Goal: Task Accomplishment & Management: Use online tool/utility

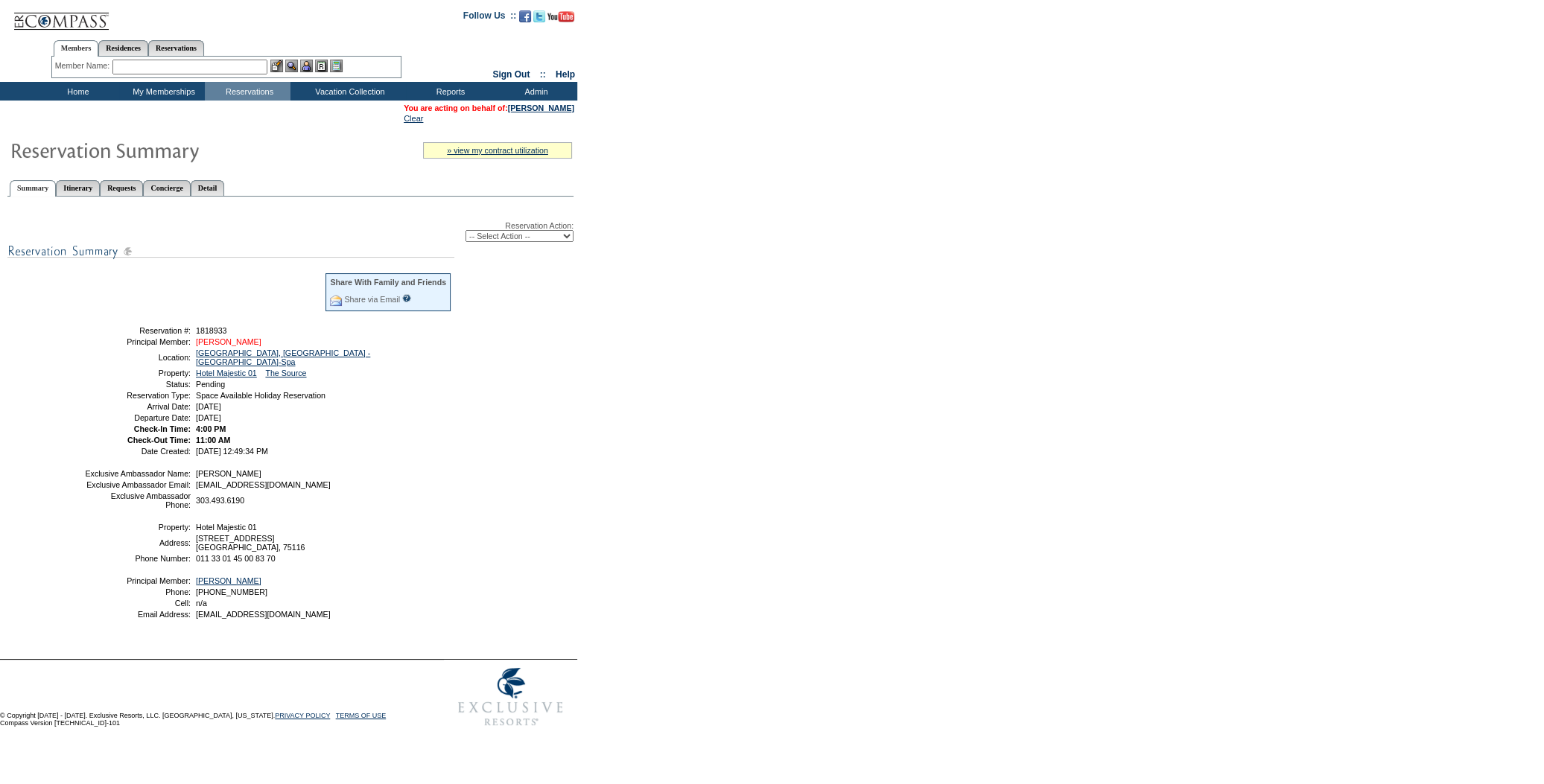
click at [232, 338] on link "[PERSON_NAME]" at bounding box center [229, 341] width 66 height 9
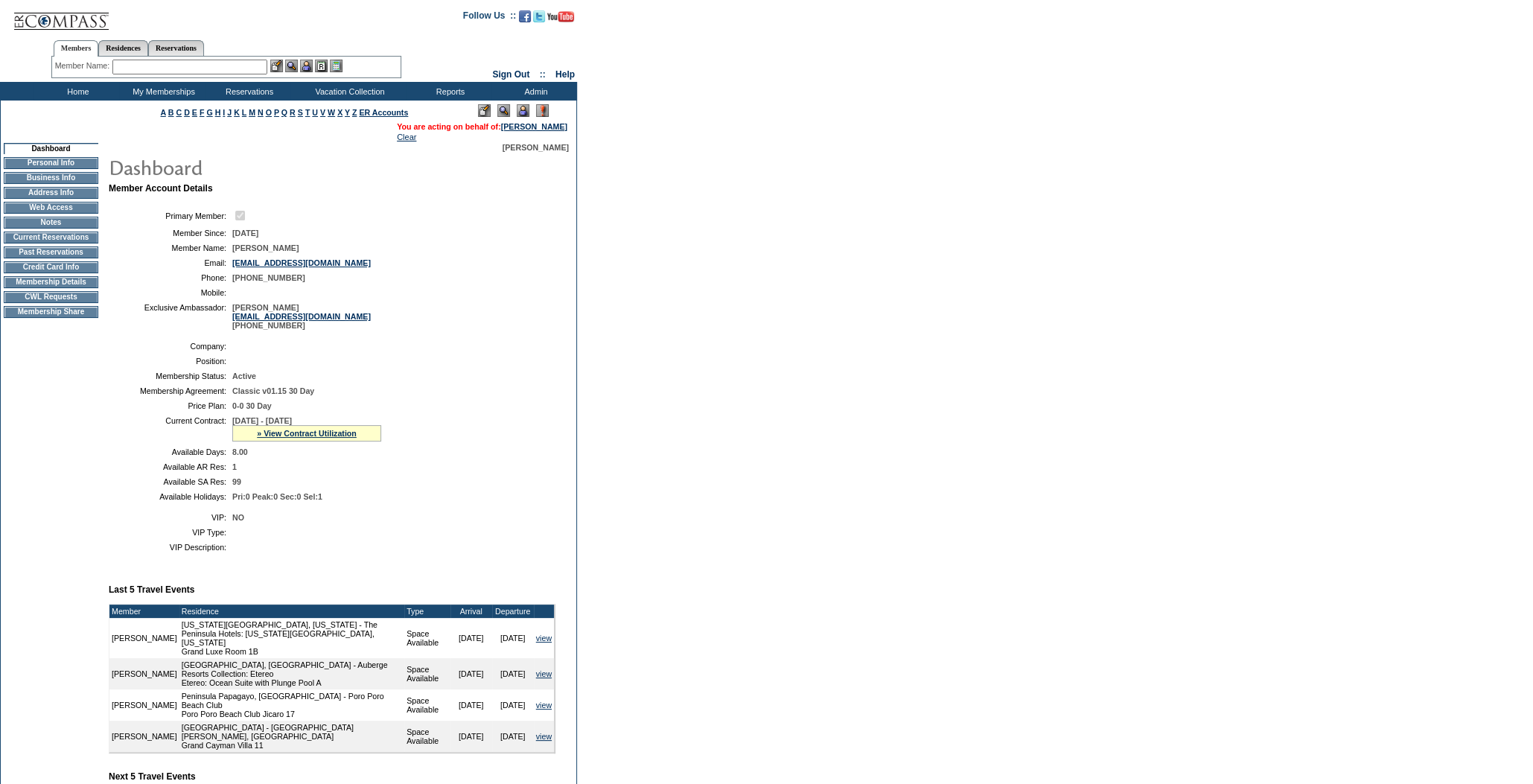
click at [79, 303] on td "CWL Requests" at bounding box center [51, 297] width 94 height 12
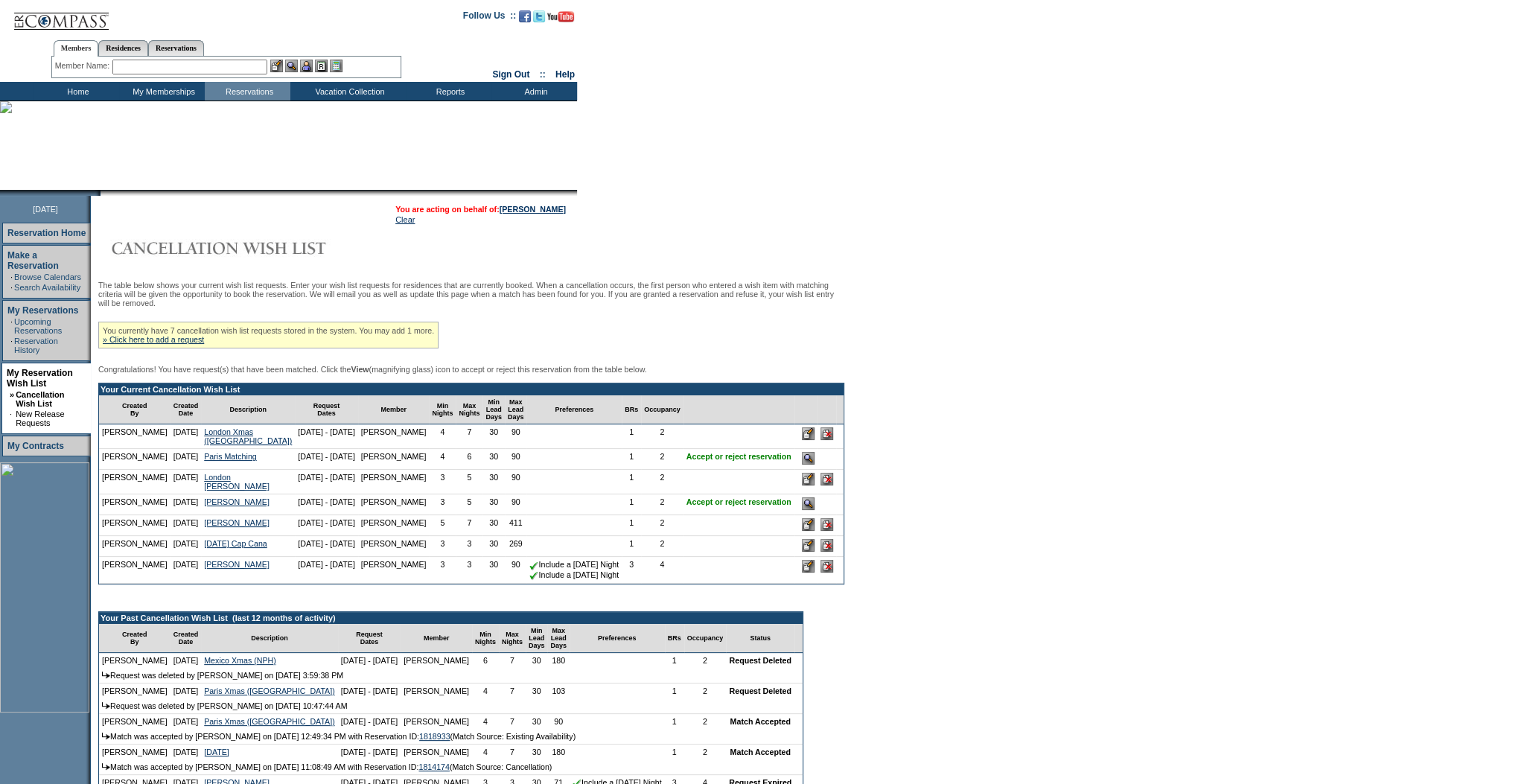
click at [809, 464] on input "image" at bounding box center [808, 458] width 13 height 13
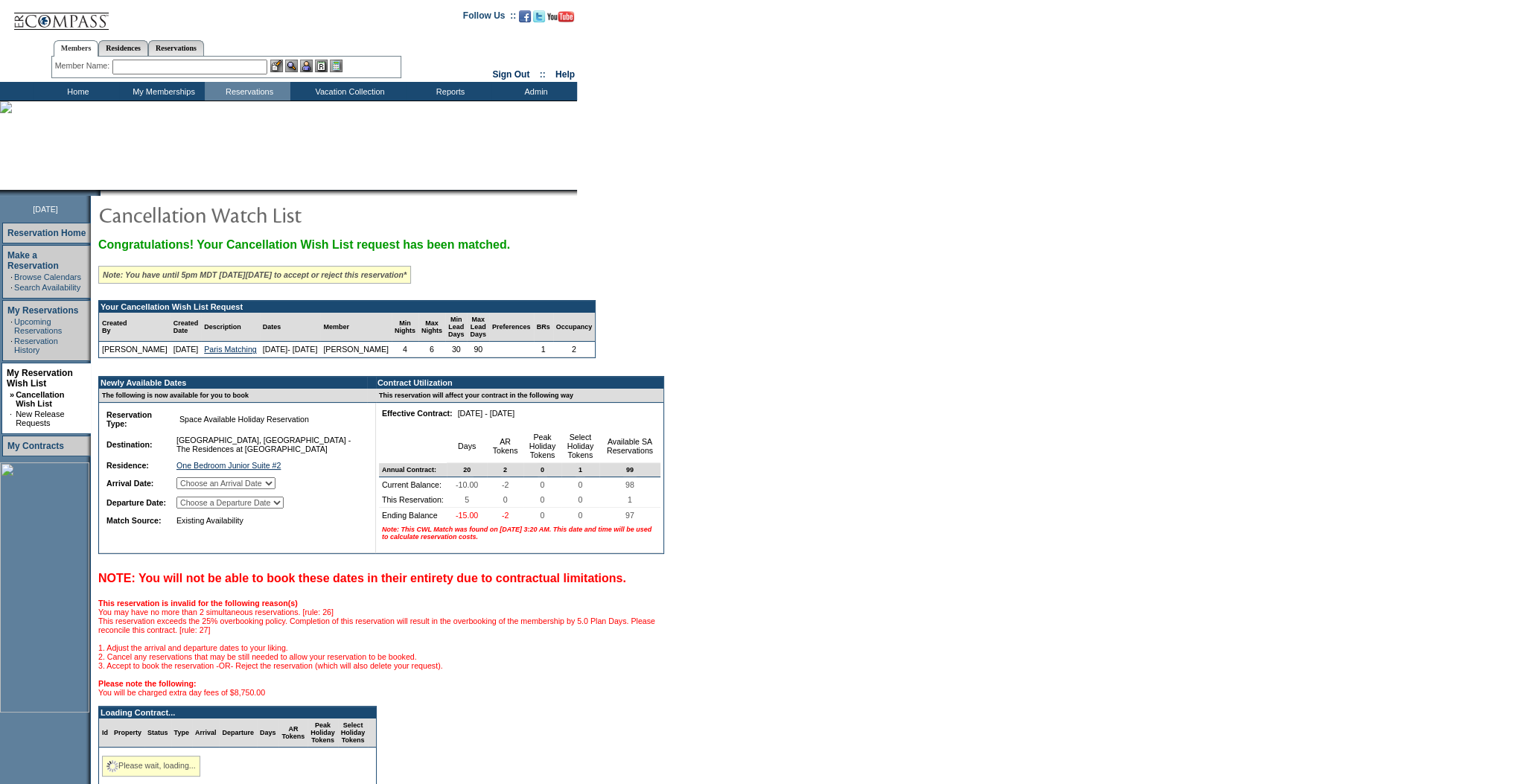
drag, startPoint x: 280, startPoint y: 495, endPoint x: 290, endPoint y: 492, distance: 10.4
click at [275, 489] on select "Choose an Arrival Date Monday, December 22, 2025 Tuesday, December 23, 2025 Wed…" at bounding box center [225, 483] width 99 height 12
select select "12/22/2025"
click at [195, 489] on select "Choose an Arrival Date Monday, December 22, 2025 Tuesday, December 23, 2025 Wed…" at bounding box center [225, 483] width 99 height 12
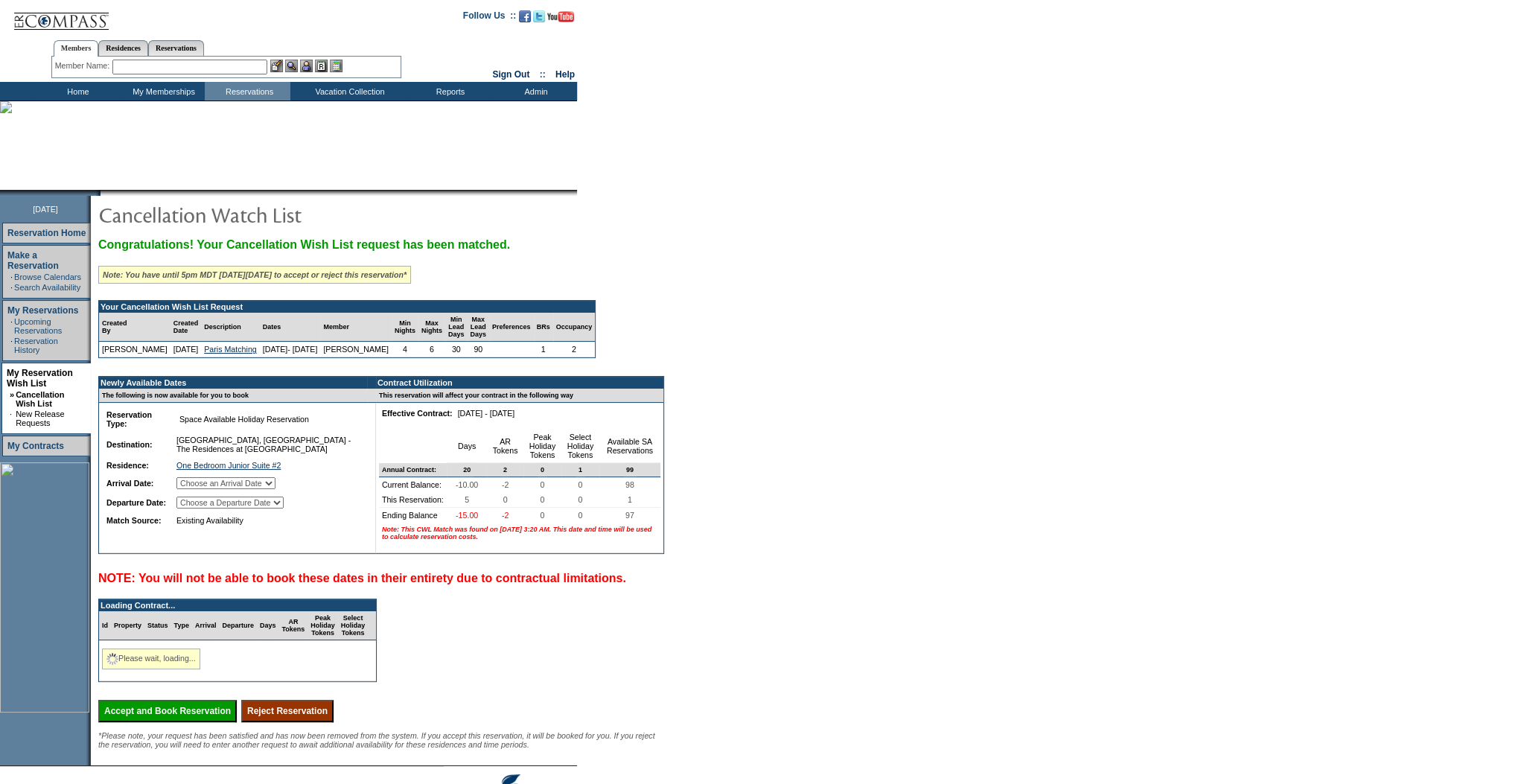
click at [284, 508] on select "Choose a Departure Date Tuesday, December 23, 2025 Wednesday, December 24, 2025…" at bounding box center [230, 503] width 107 height 12
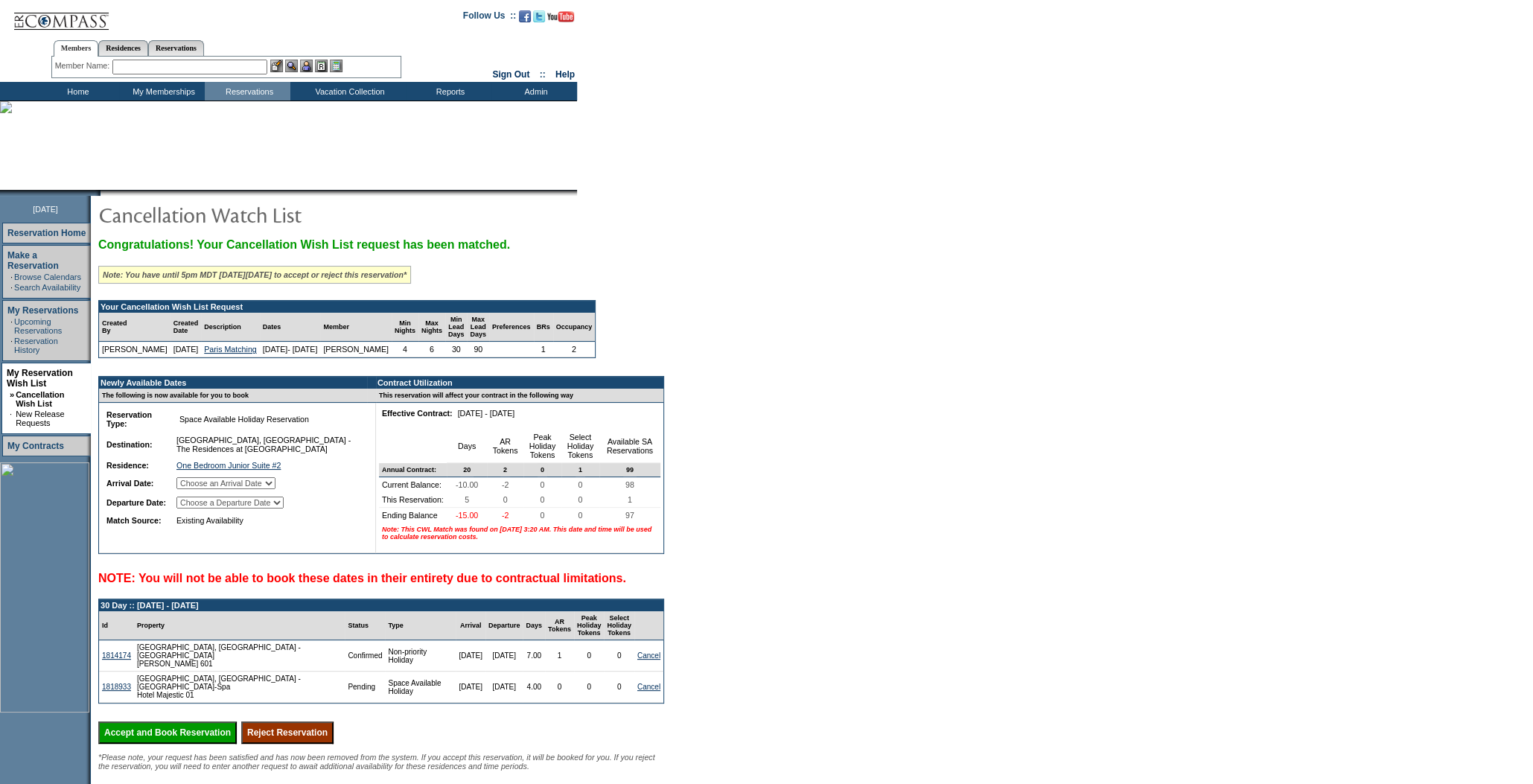
select select "12/27/2025"
click at [196, 508] on select "Choose a Departure Date Tuesday, December 23, 2025 Wednesday, December 24, 2025…" at bounding box center [230, 503] width 107 height 12
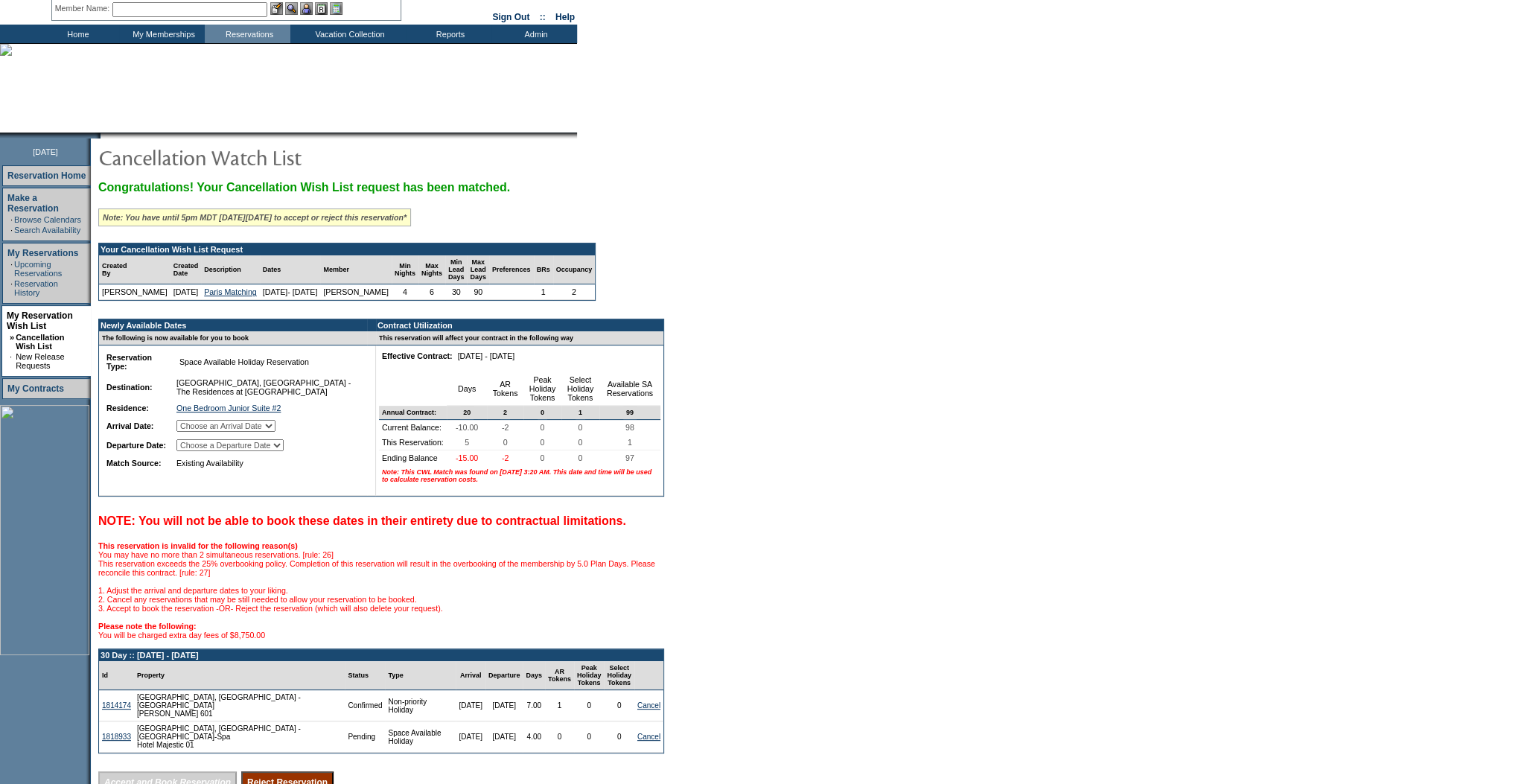
scroll to position [203, 0]
